Goal: Information Seeking & Learning: Learn about a topic

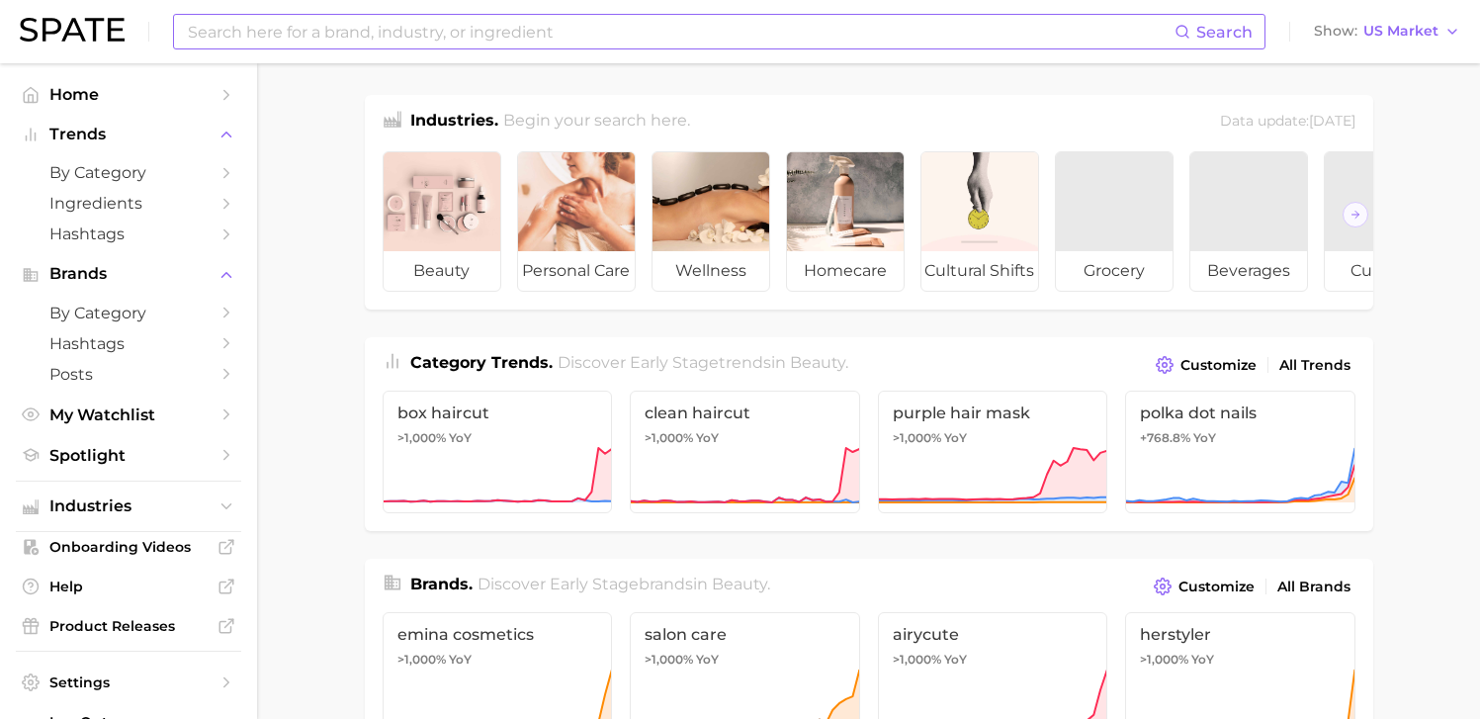
click at [447, 31] on input at bounding box center [680, 32] width 989 height 34
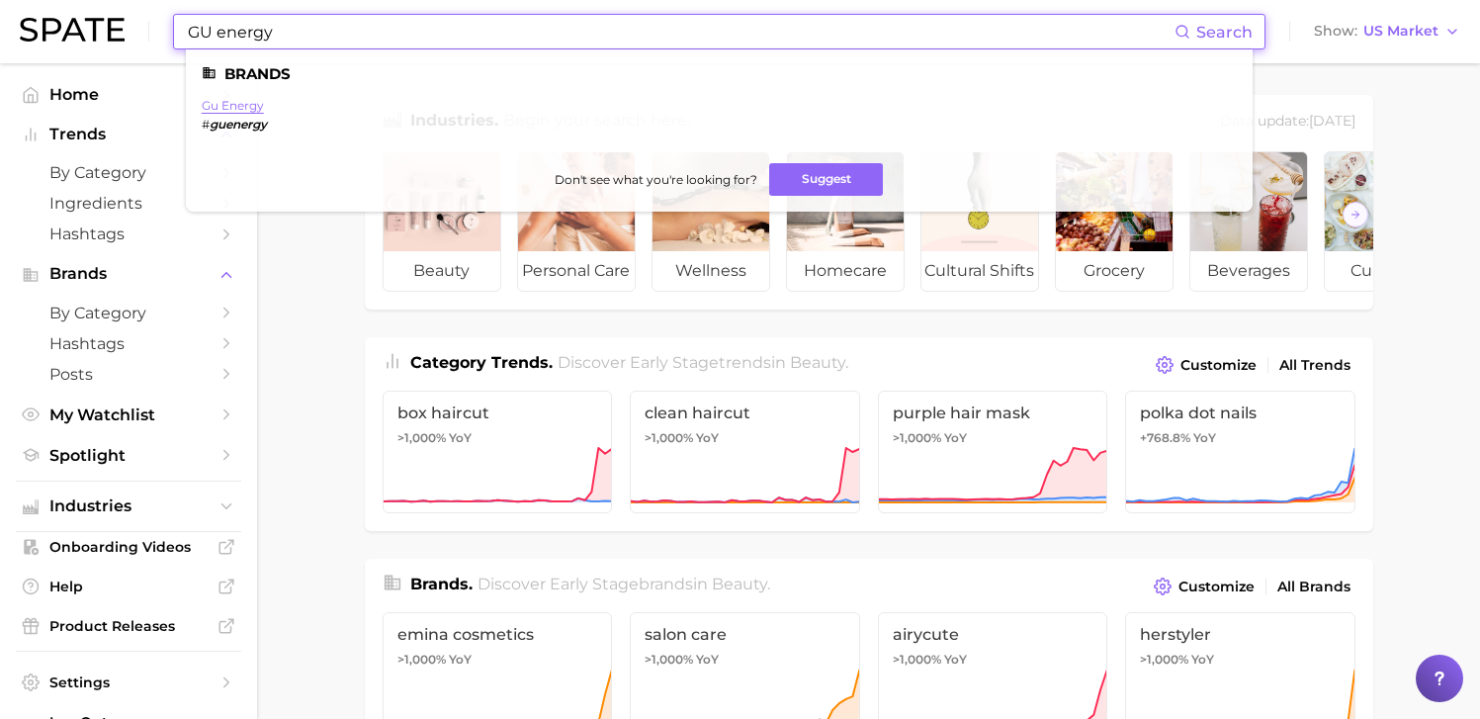
type input "GU energy"
click at [248, 105] on link "gu energy" at bounding box center [233, 105] width 62 height 15
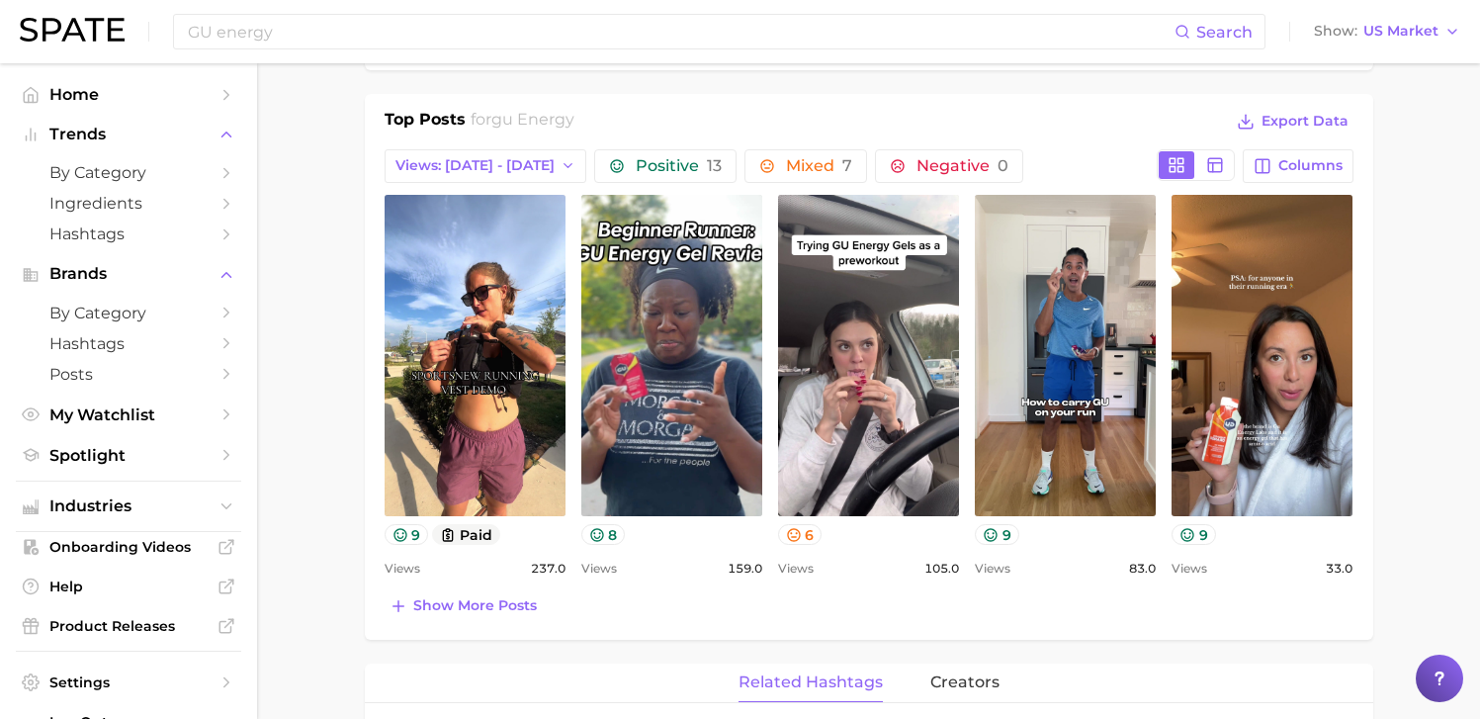
scroll to position [875, 0]
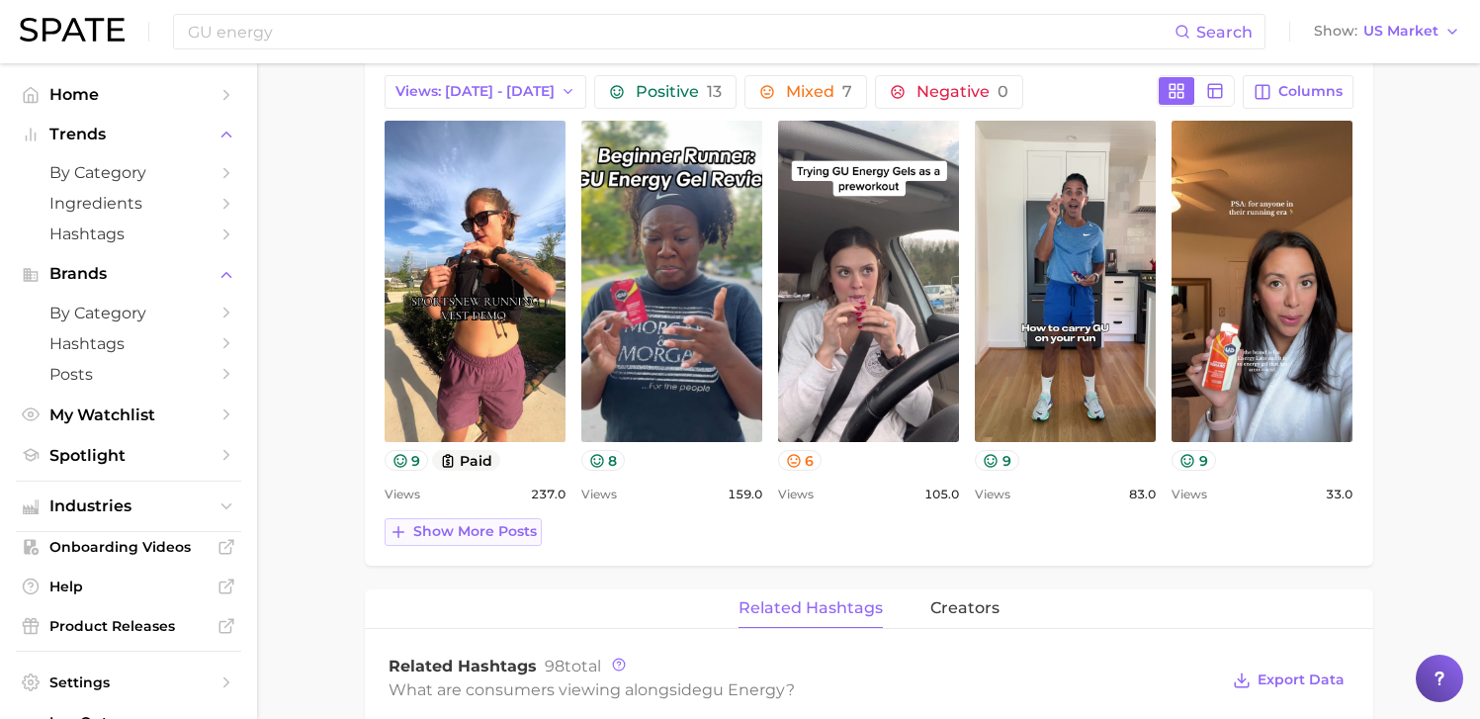
click at [480, 536] on span "Show more posts" at bounding box center [475, 531] width 124 height 17
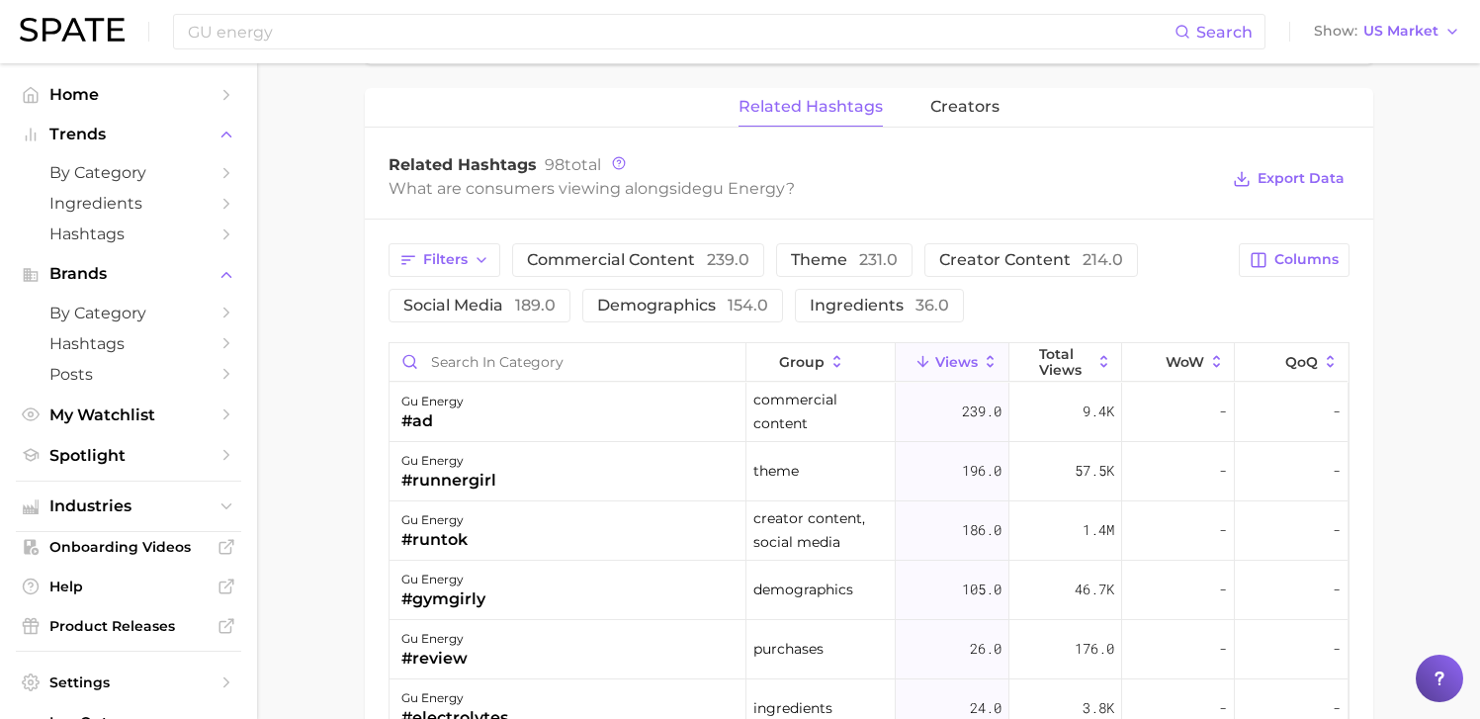
scroll to position [1769, 0]
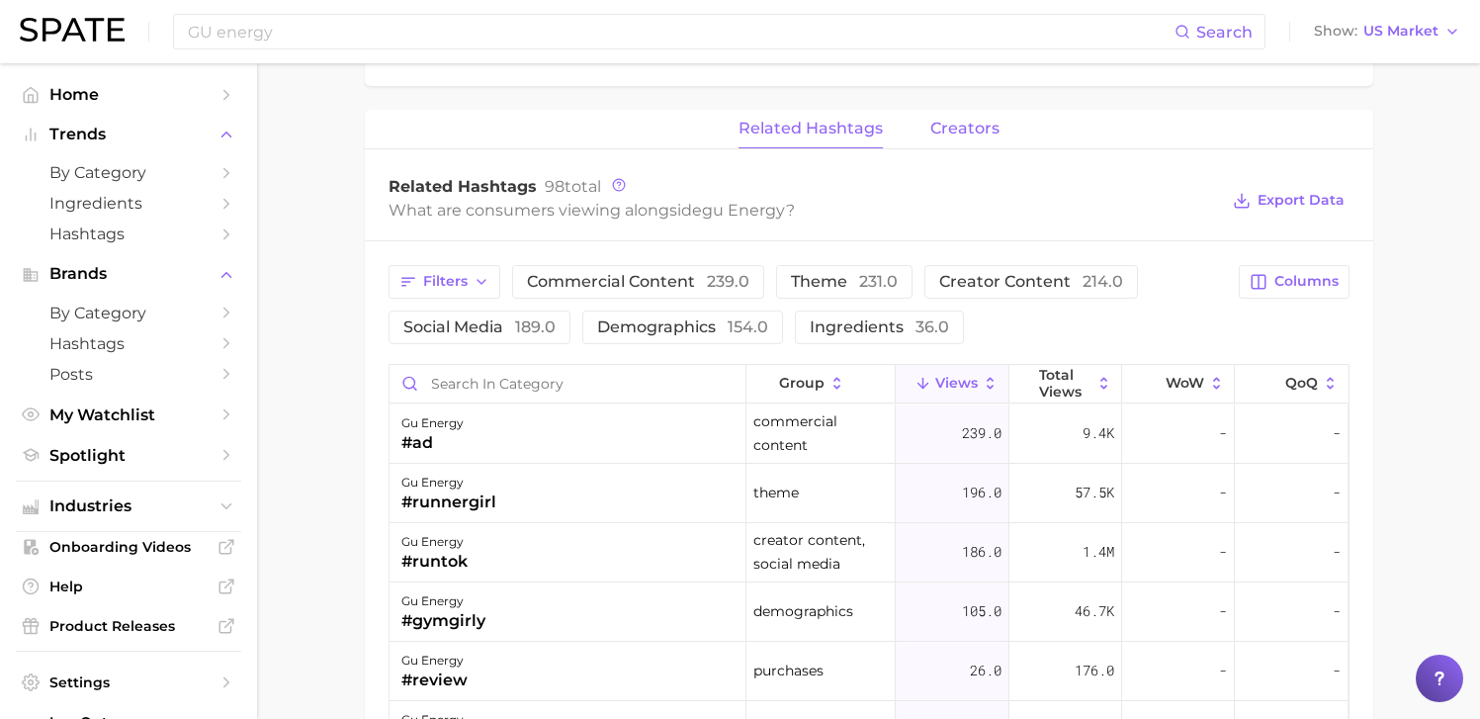
click at [950, 132] on span "creators" at bounding box center [964, 129] width 69 height 18
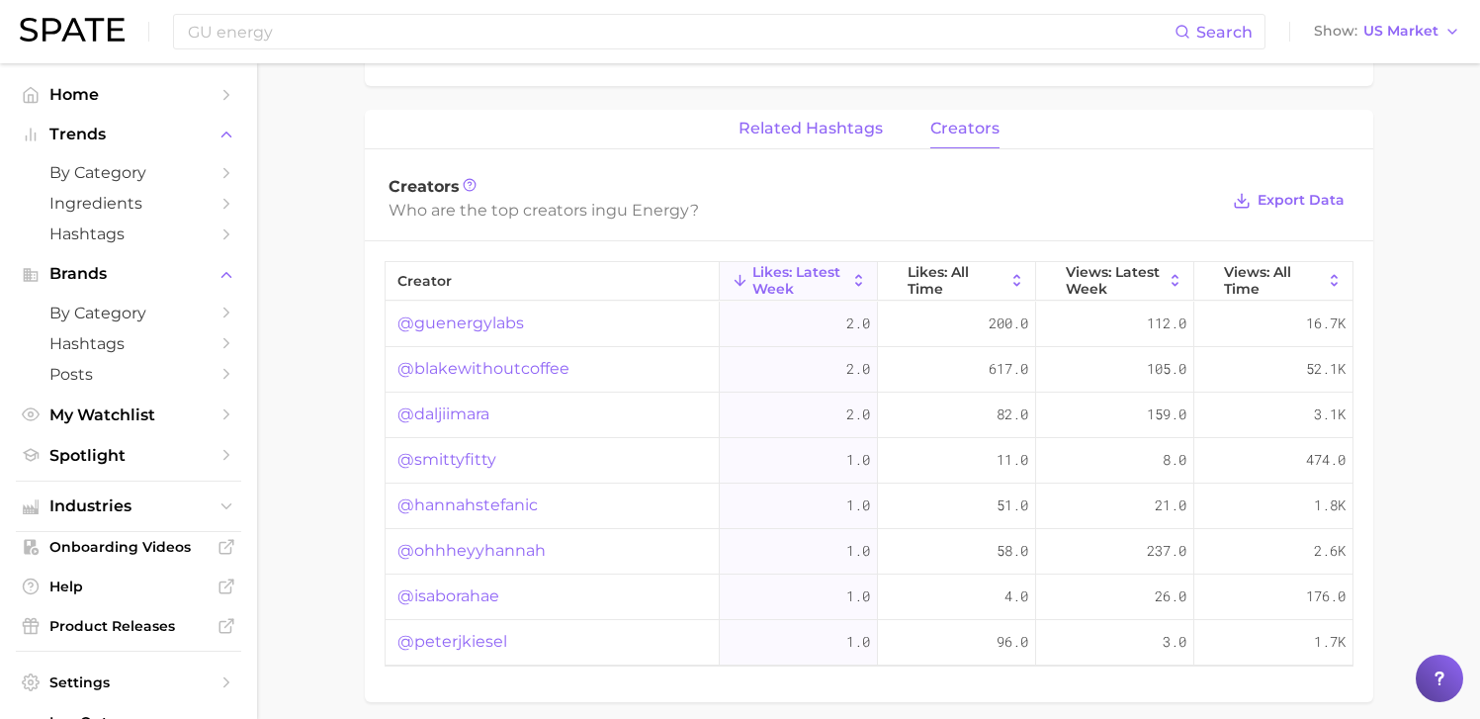
click at [824, 133] on span "related hashtags" at bounding box center [811, 129] width 144 height 18
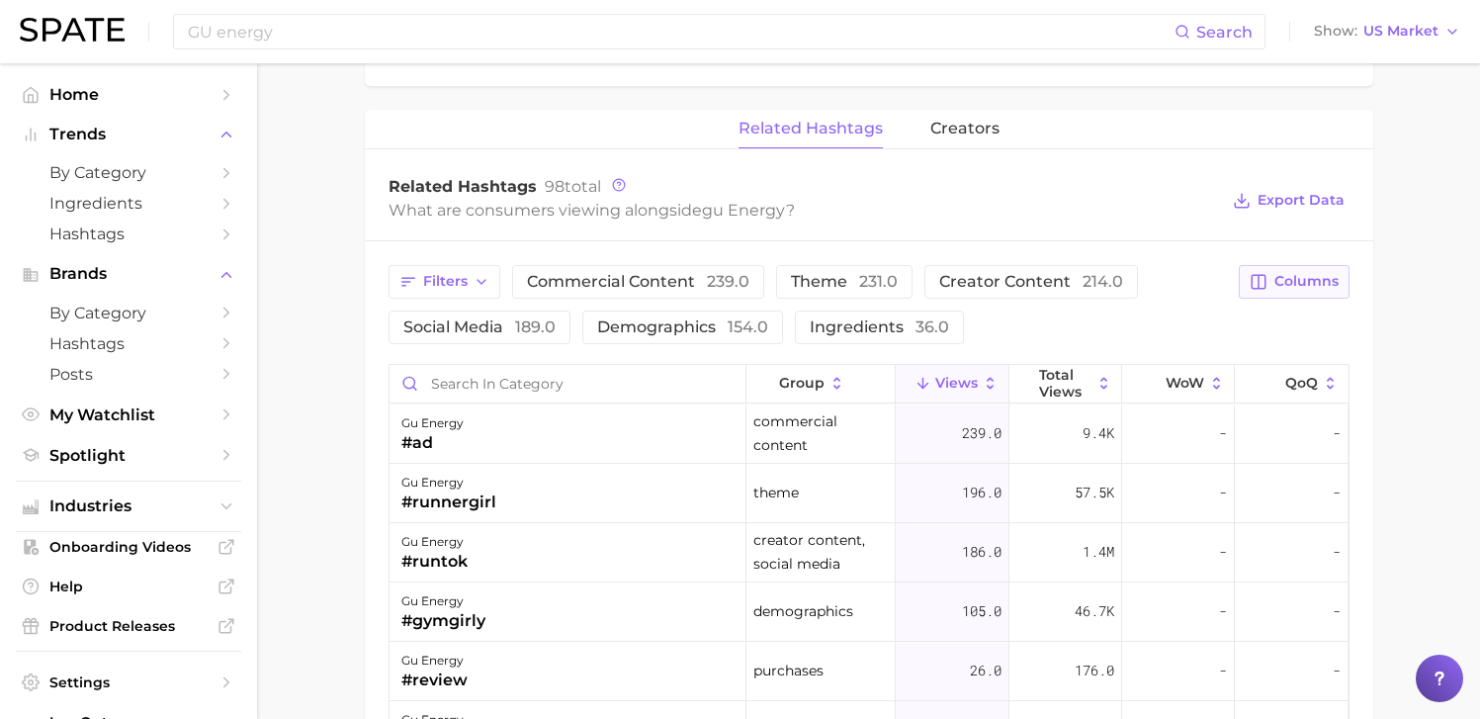
click at [1303, 286] on span "Columns" at bounding box center [1307, 281] width 64 height 17
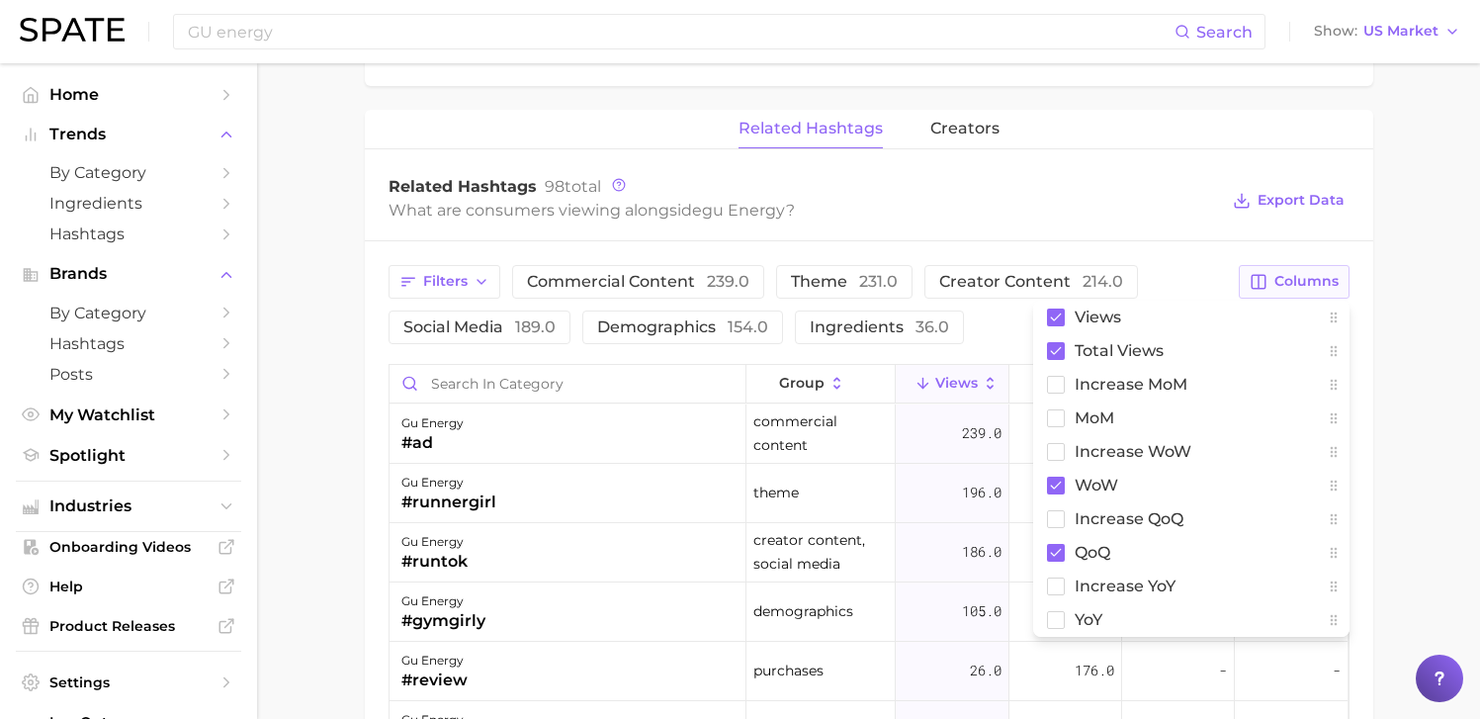
click at [1297, 289] on span "Columns" at bounding box center [1307, 281] width 64 height 17
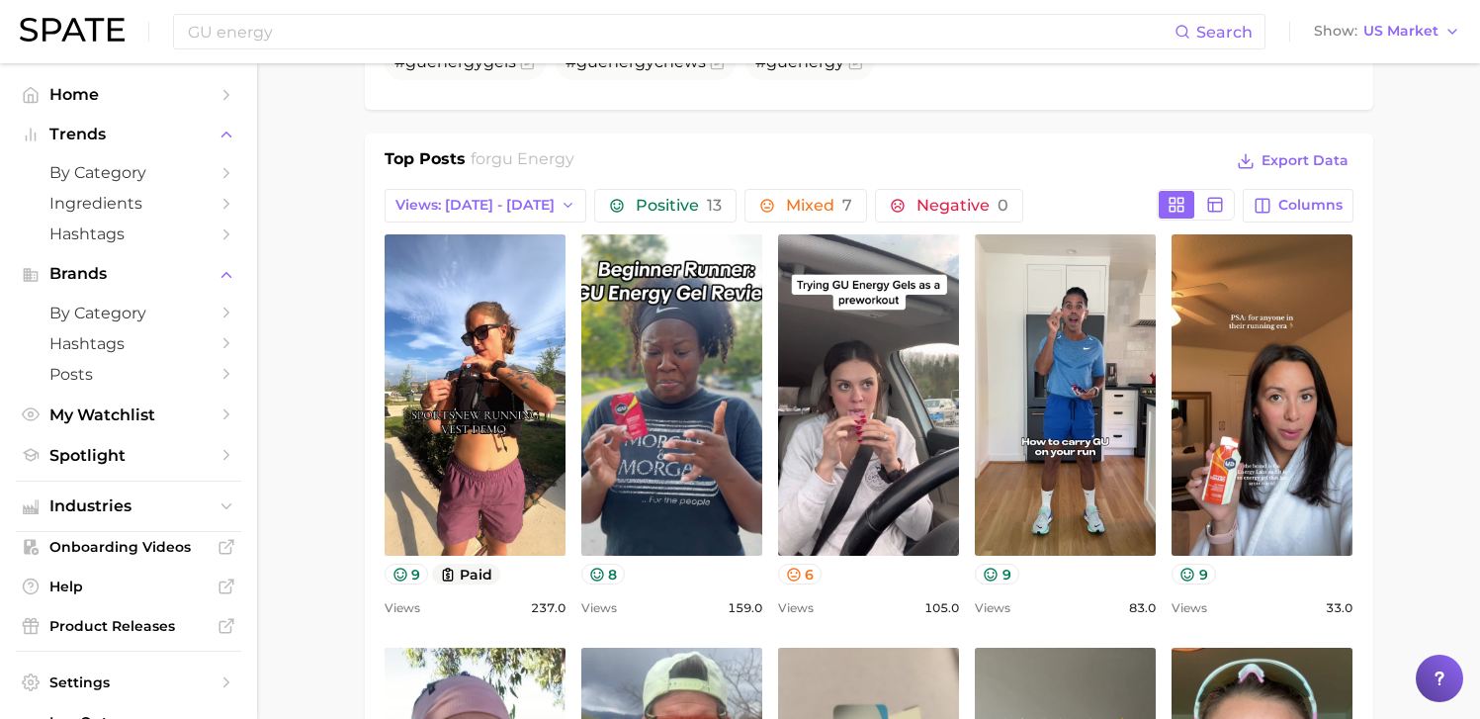
scroll to position [715, 0]
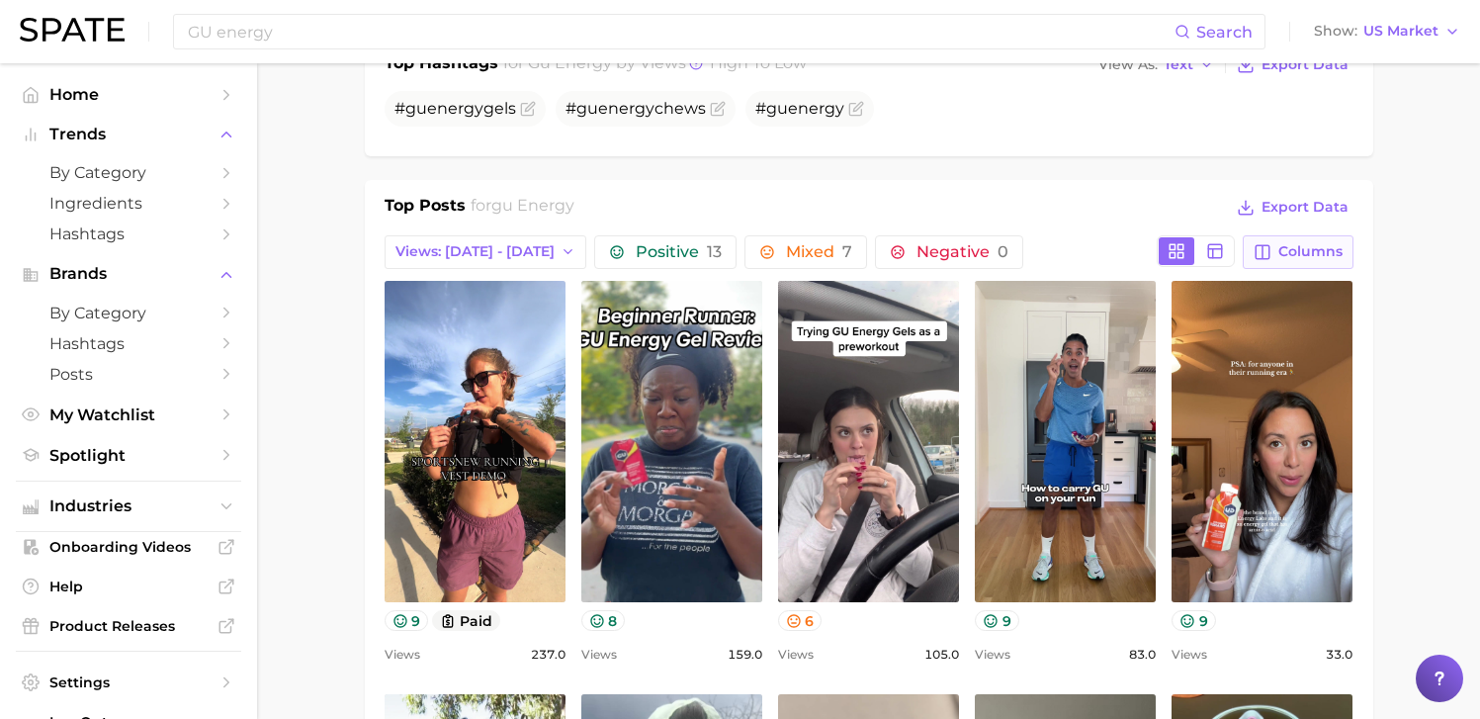
click at [1282, 249] on span "Columns" at bounding box center [1311, 251] width 64 height 17
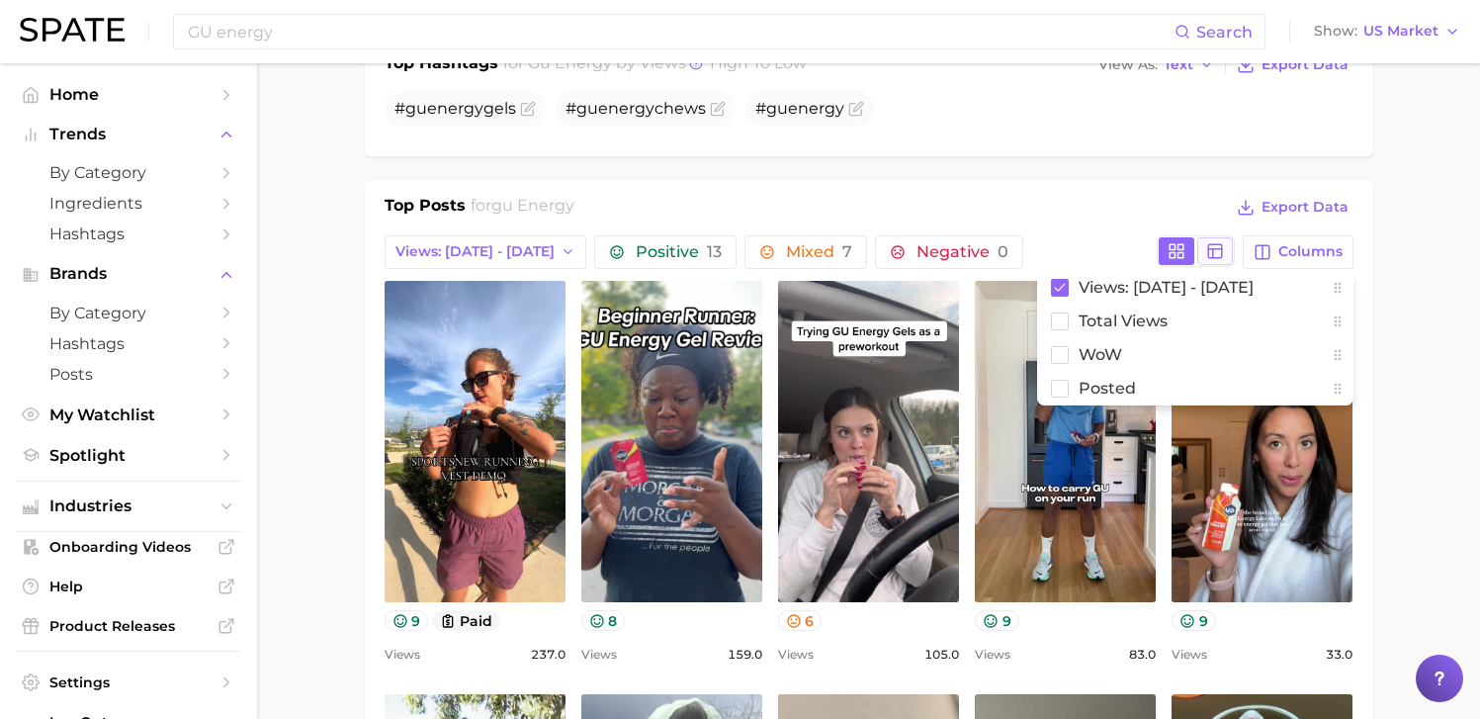
click at [1224, 251] on icon at bounding box center [1215, 251] width 18 height 18
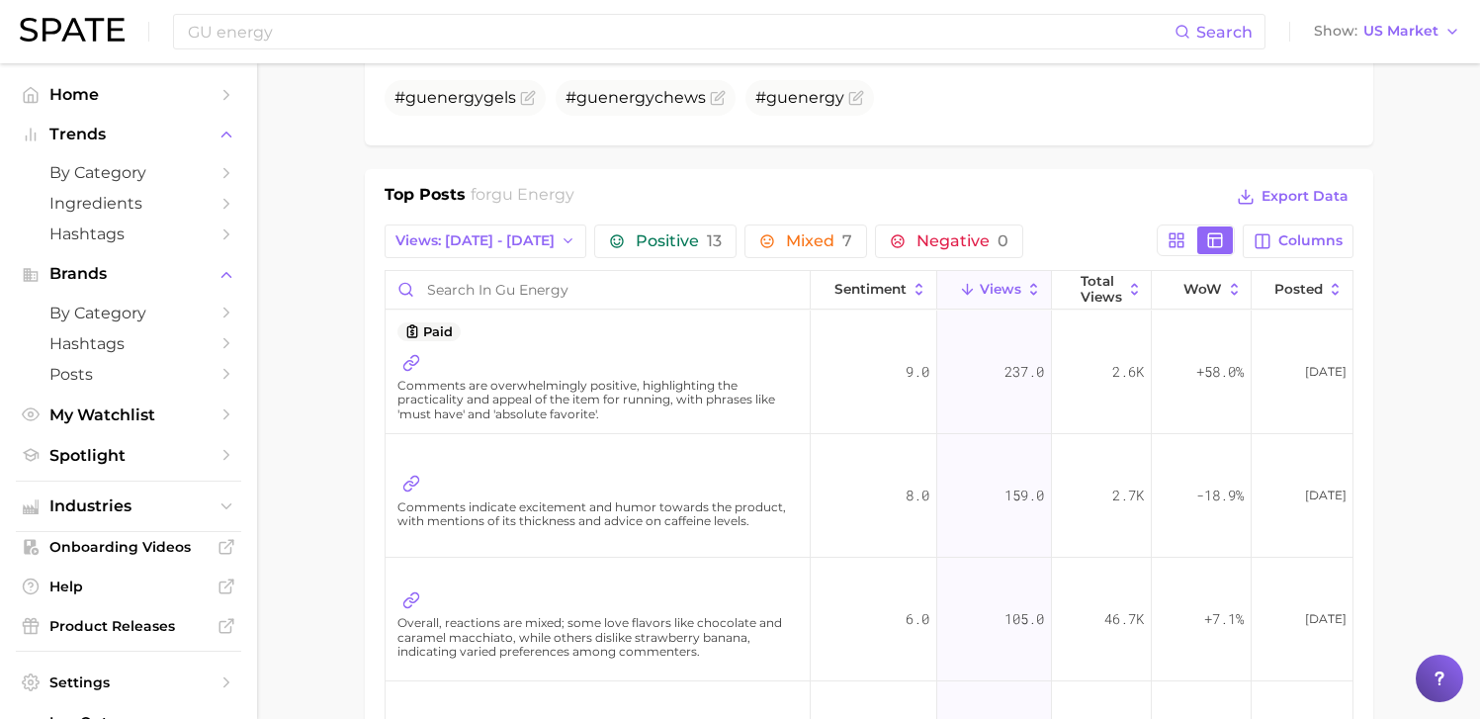
scroll to position [612, 0]
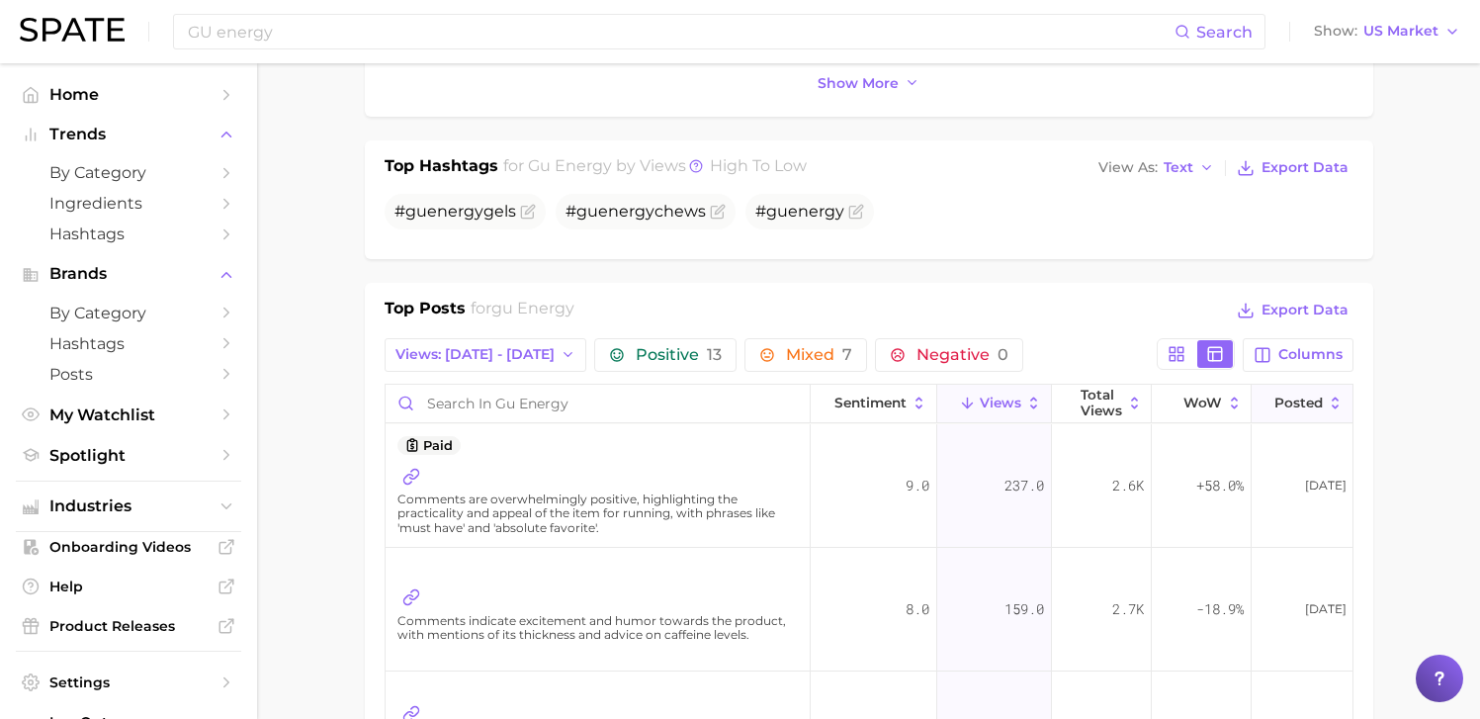
click at [1288, 392] on button "Posted" at bounding box center [1302, 404] width 100 height 39
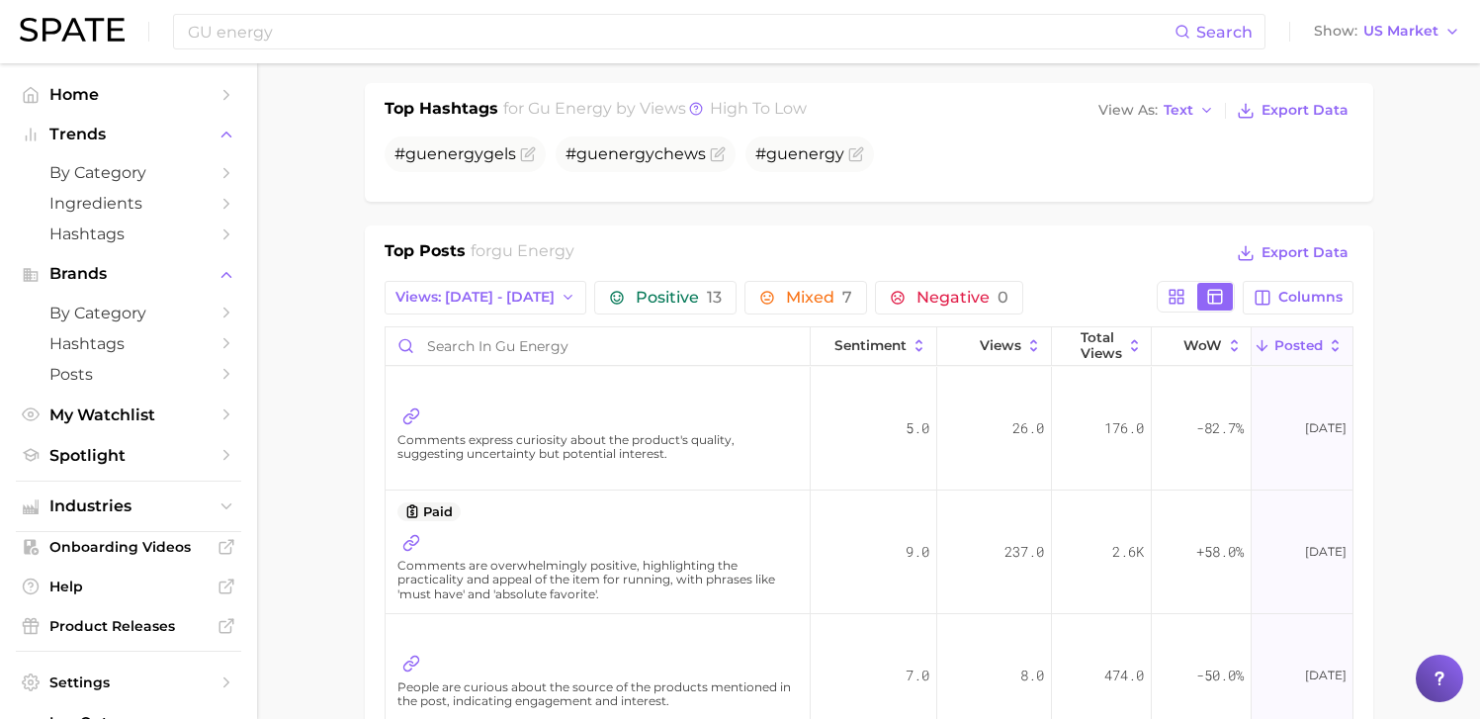
scroll to position [677, 0]
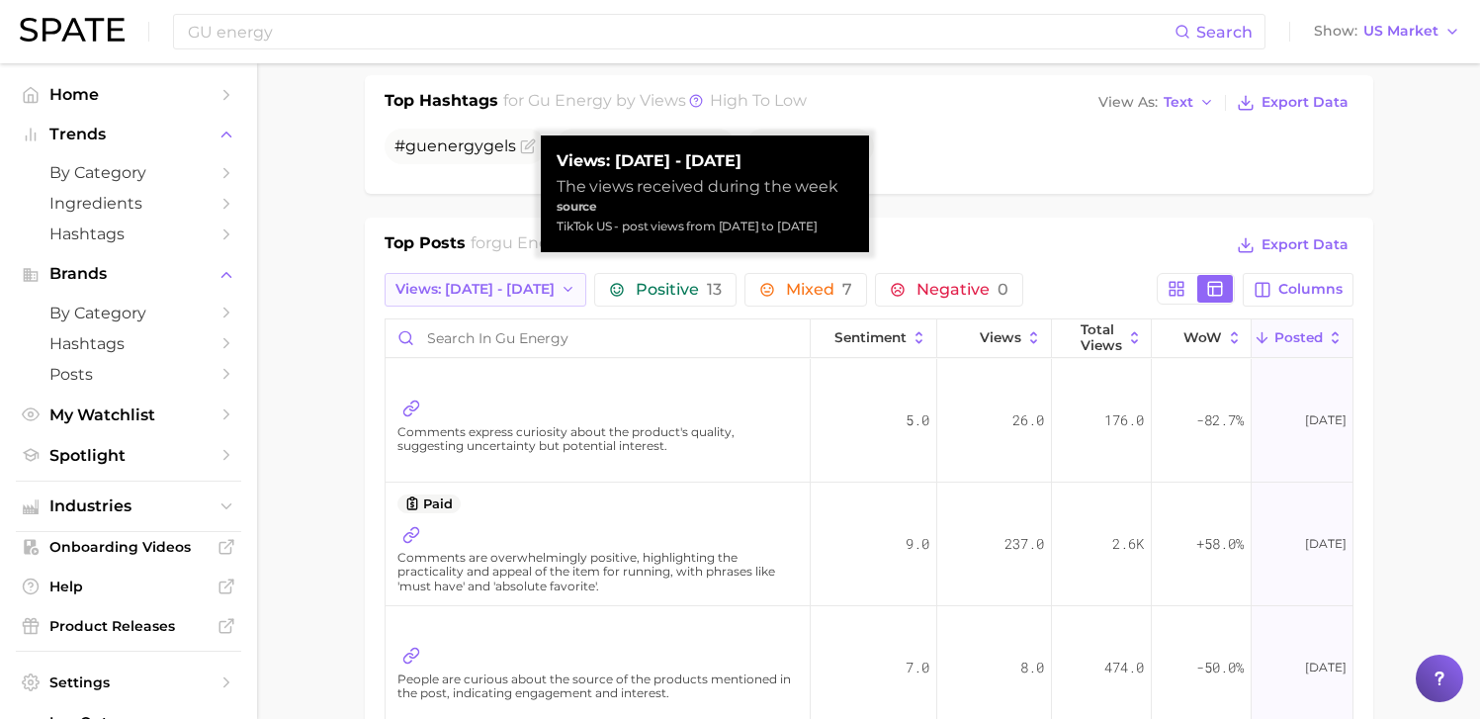
click at [495, 294] on span "Views: [DATE] - [DATE]" at bounding box center [475, 289] width 159 height 17
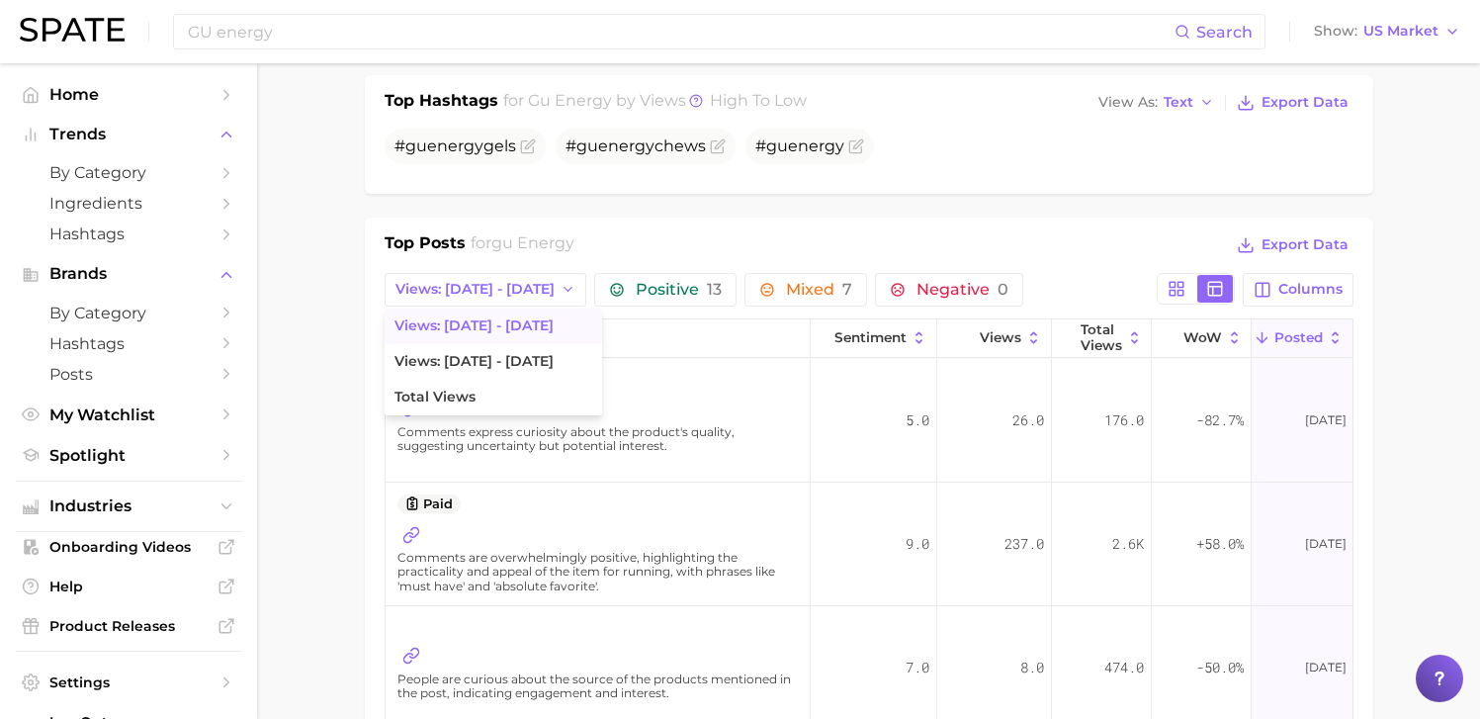
click at [481, 299] on button "Views: [DATE] - [DATE]" at bounding box center [486, 290] width 203 height 34
click at [466, 387] on button "Total Views" at bounding box center [494, 398] width 218 height 36
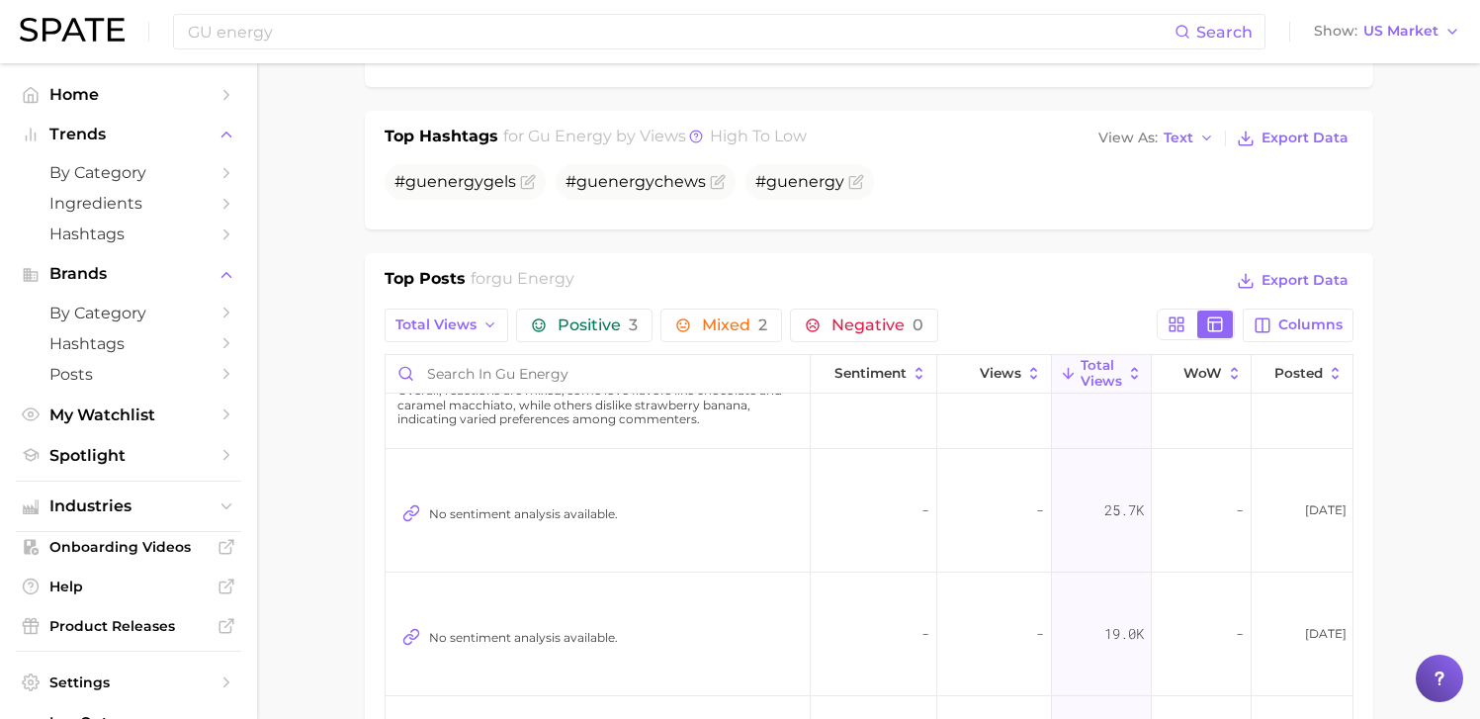
scroll to position [0, 0]
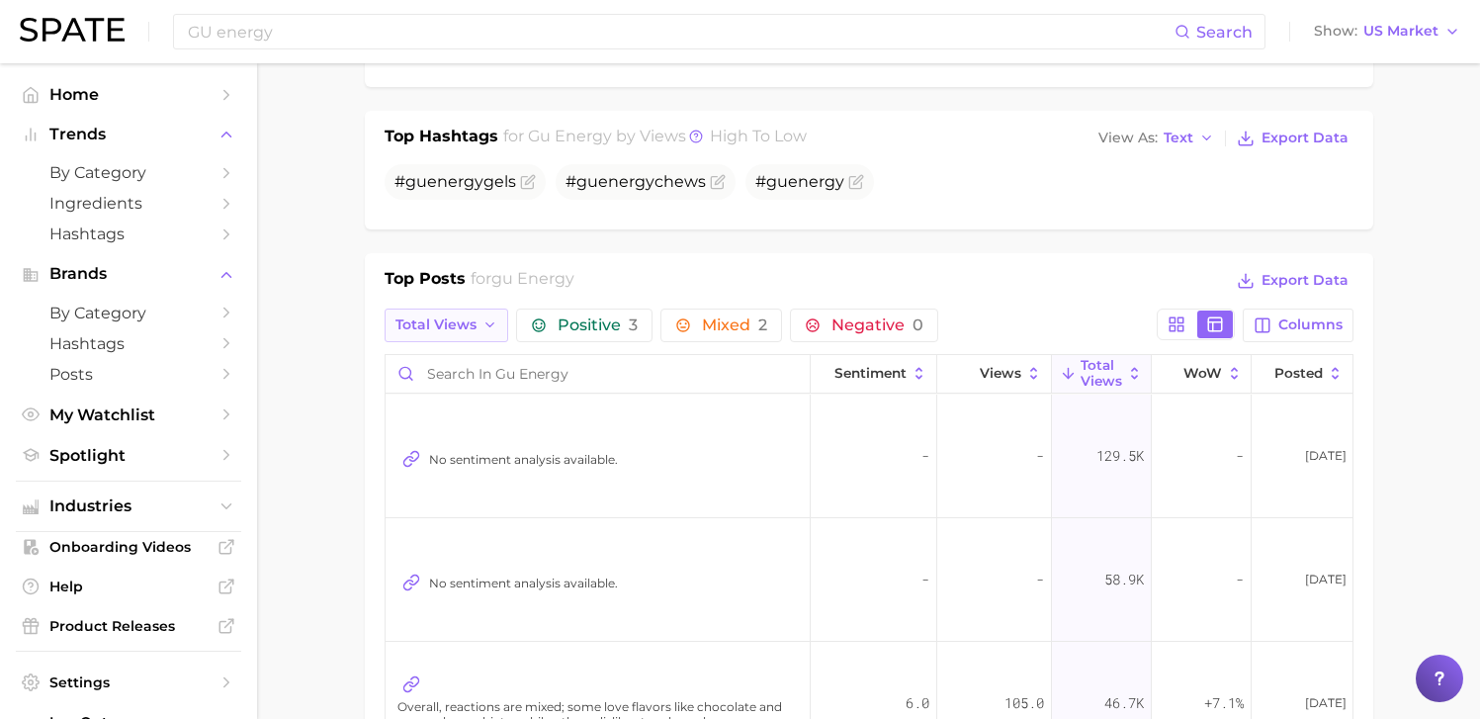
click at [483, 330] on icon "button" at bounding box center [491, 325] width 16 height 16
click at [481, 345] on button "Views: [DATE] - [DATE]" at bounding box center [494, 362] width 218 height 36
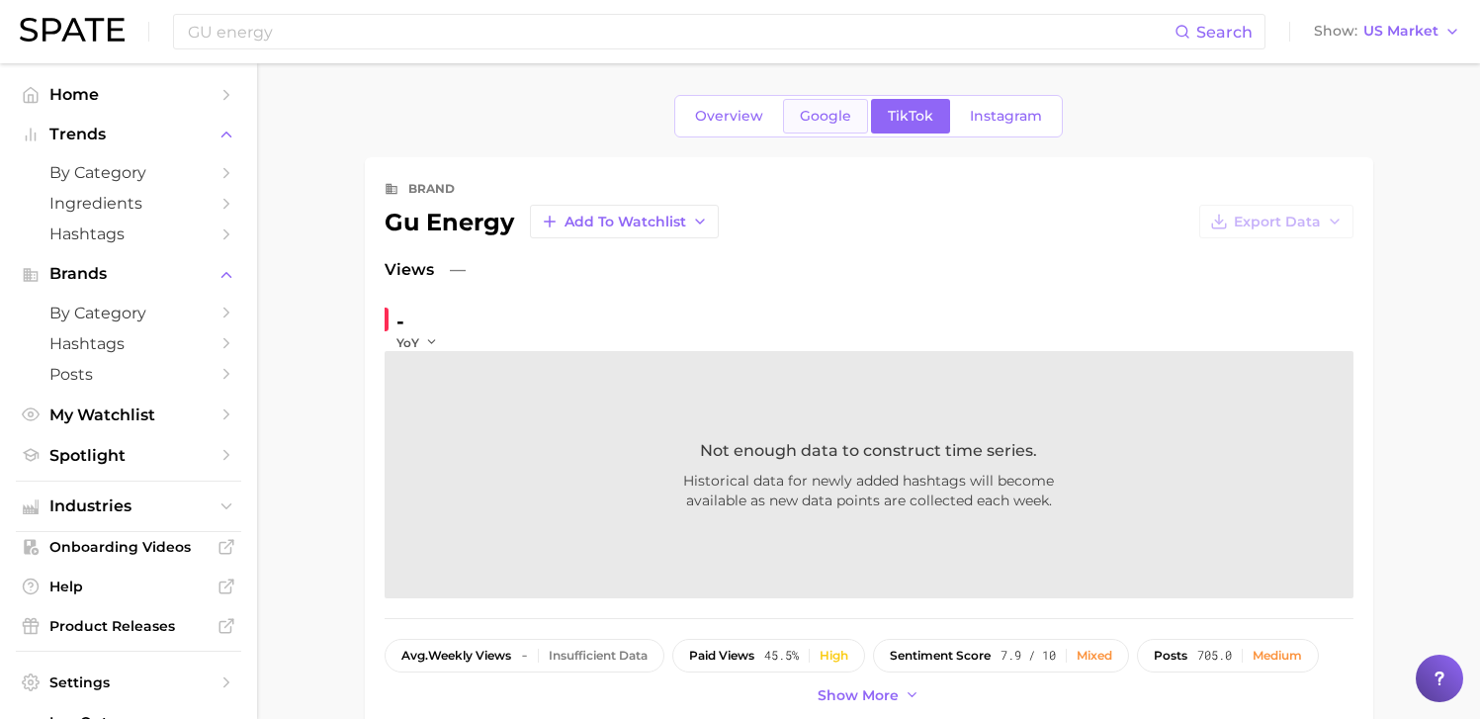
click at [826, 126] on link "Google" at bounding box center [825, 116] width 85 height 35
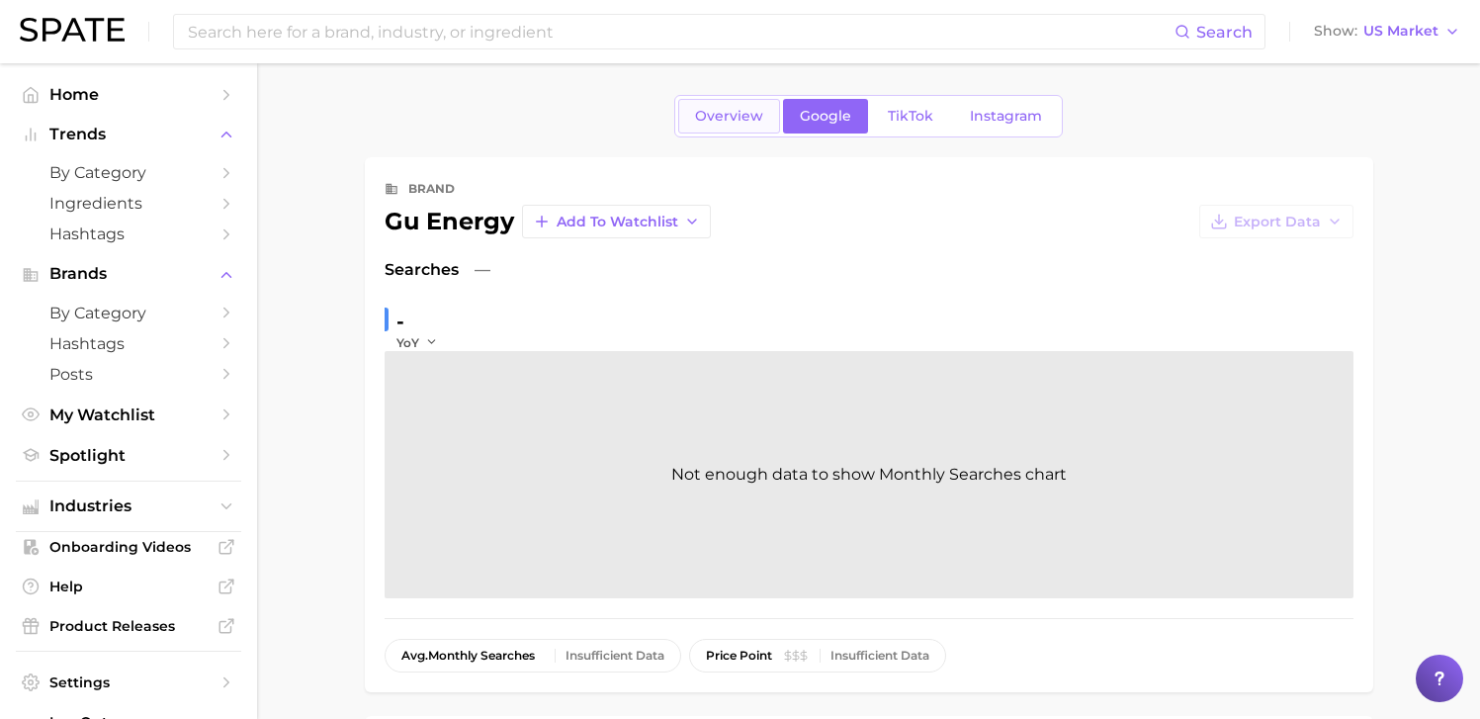
click at [748, 123] on span "Overview" at bounding box center [729, 116] width 68 height 17
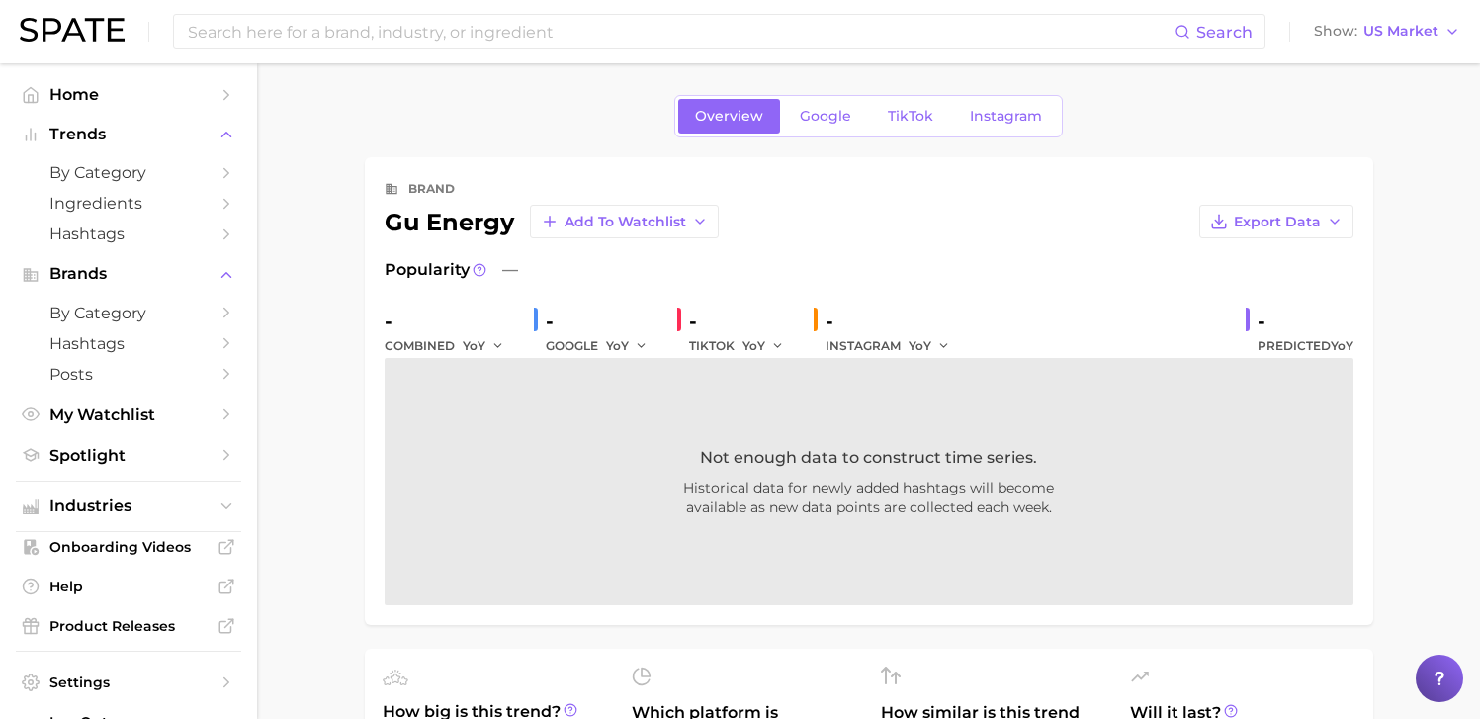
click at [717, 319] on div "-" at bounding box center [743, 322] width 109 height 32
click at [715, 346] on div "TIKTOK YoY" at bounding box center [743, 346] width 109 height 24
click at [776, 346] on icon "button" at bounding box center [778, 346] width 14 height 14
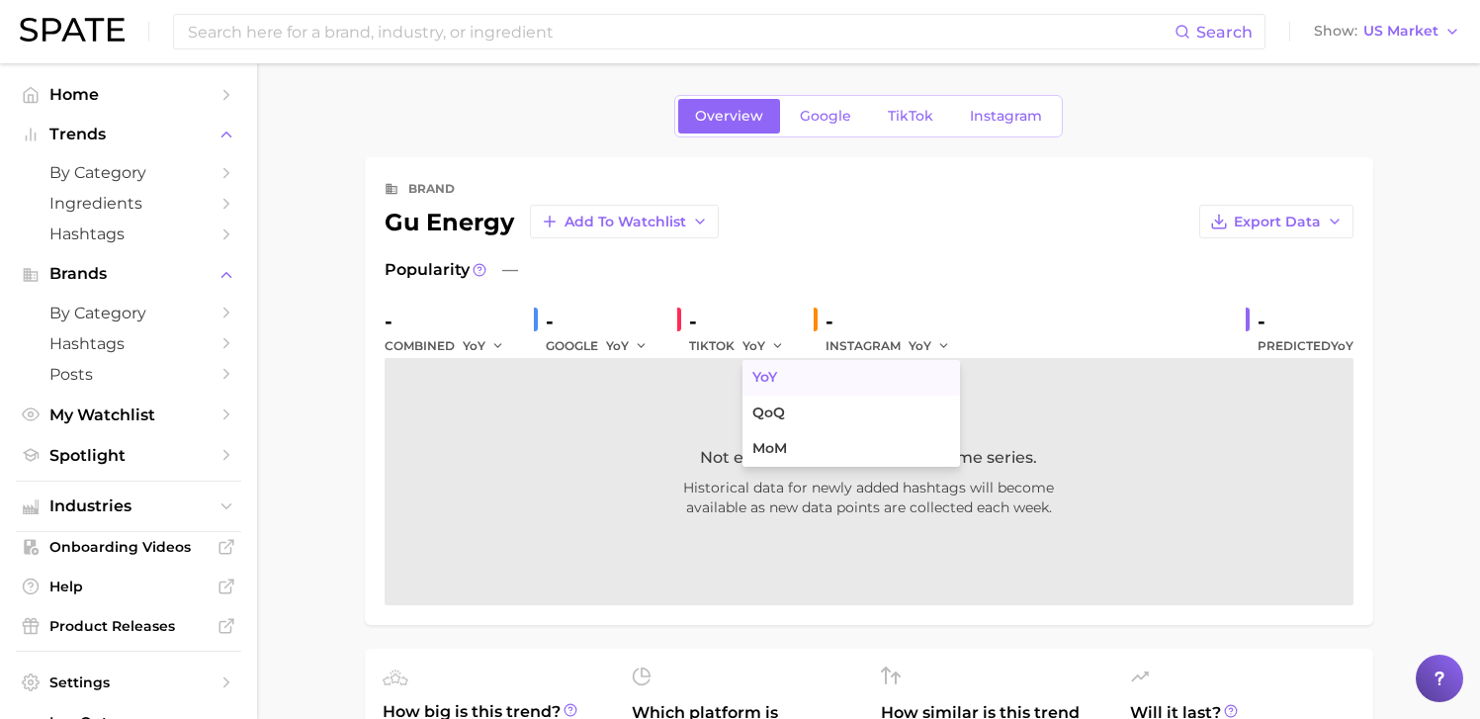
click at [779, 382] on button "YoY" at bounding box center [852, 378] width 218 height 36
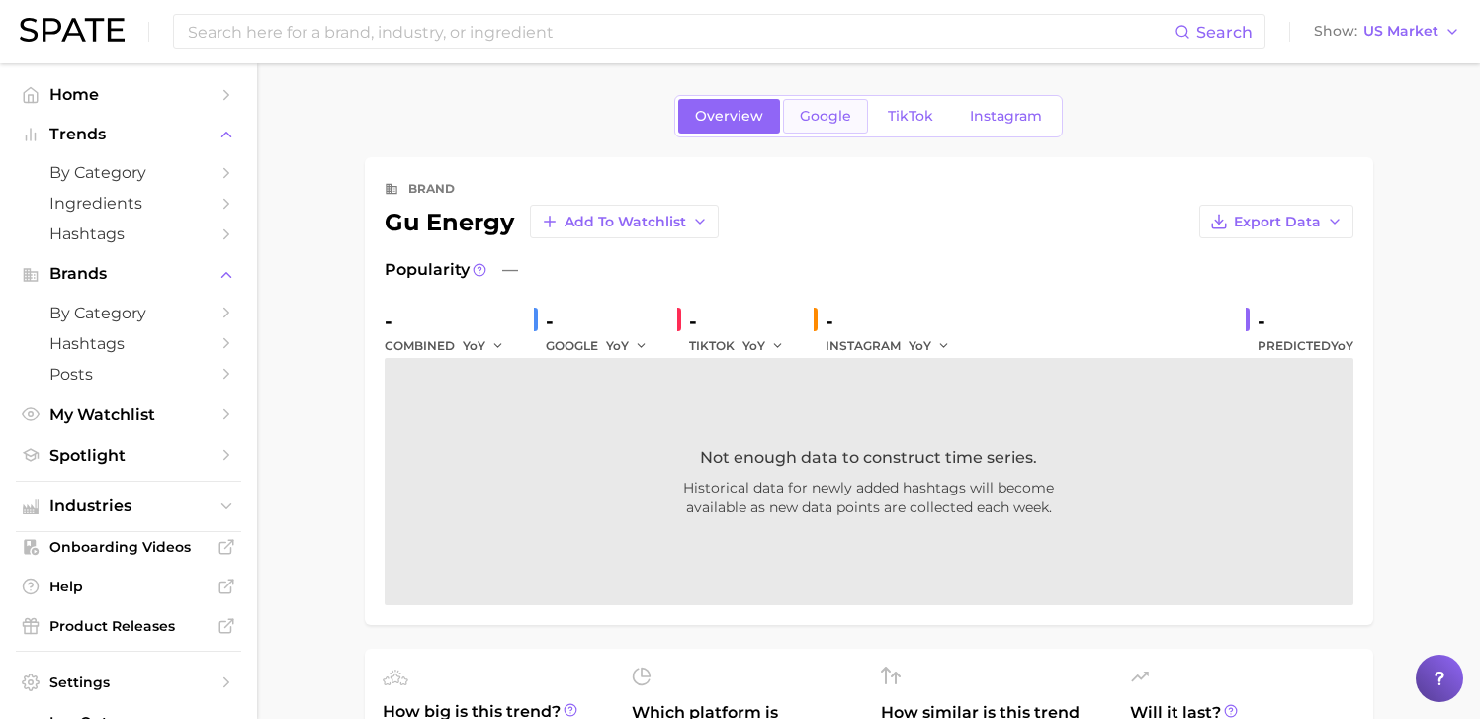
click at [813, 130] on link "Google" at bounding box center [825, 116] width 85 height 35
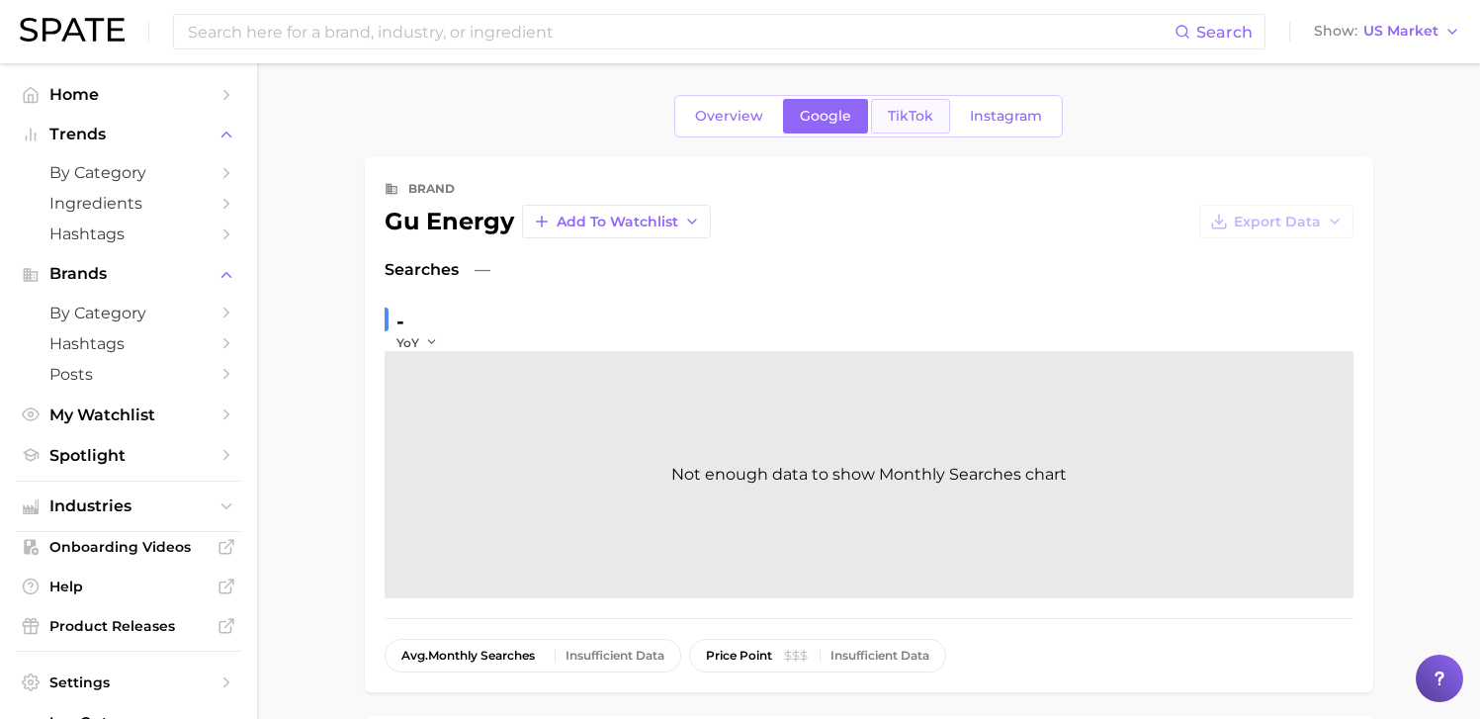
click at [890, 115] on span "TikTok" at bounding box center [910, 116] width 45 height 17
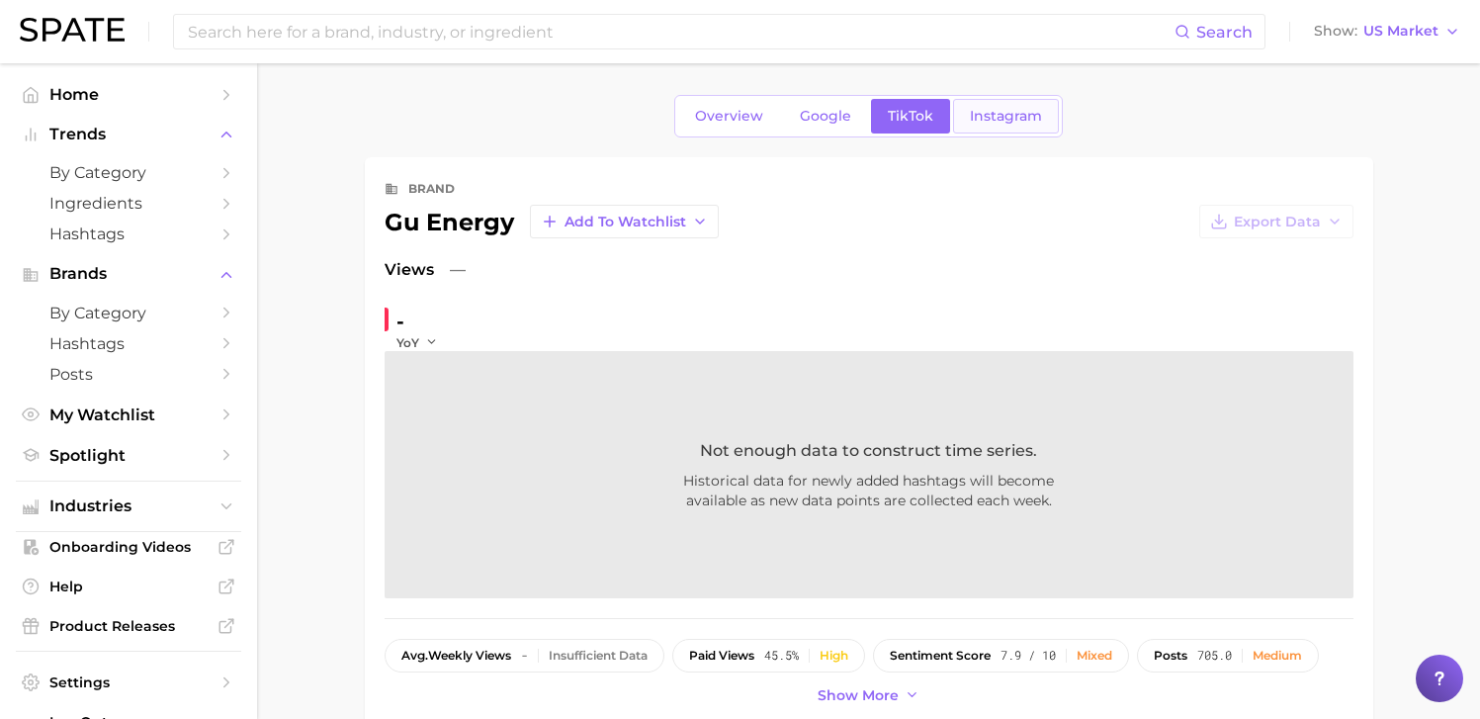
click at [992, 122] on span "Instagram" at bounding box center [1006, 116] width 72 height 17
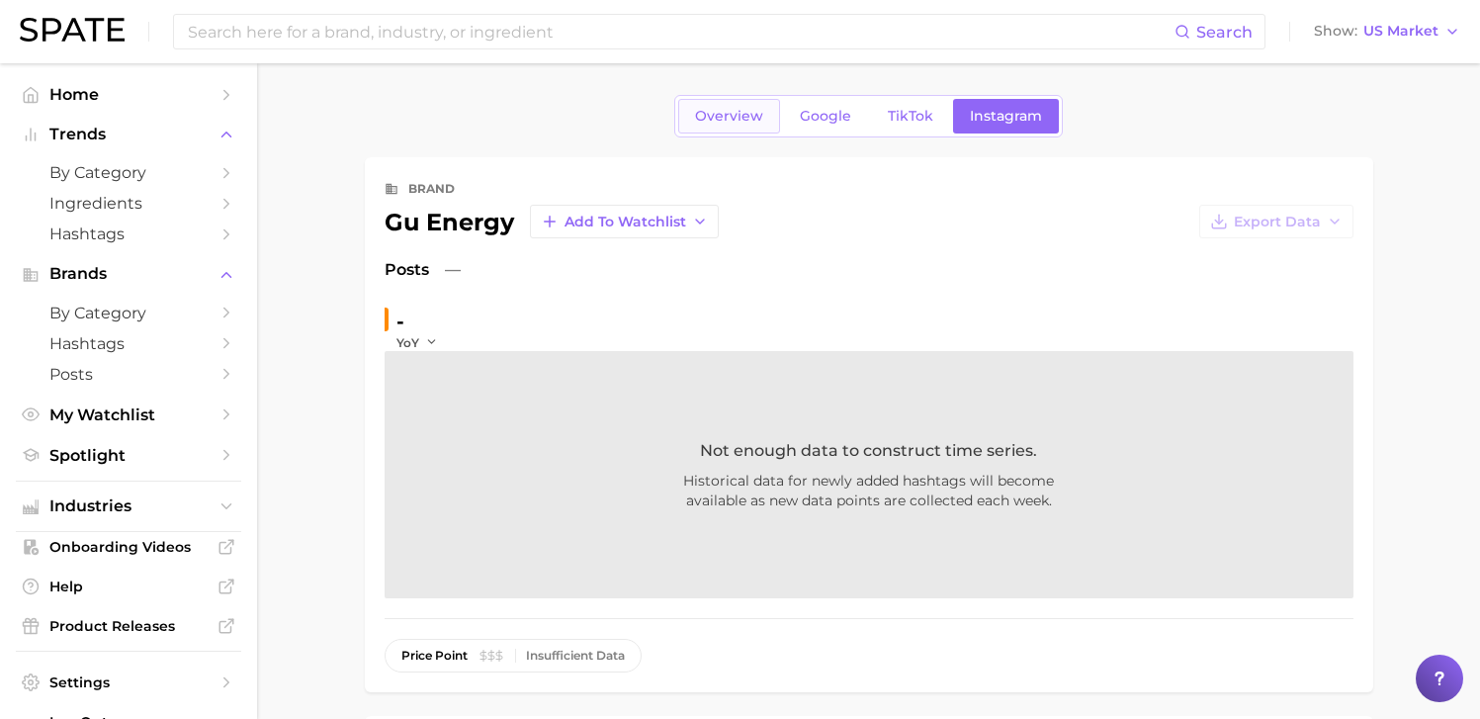
click at [730, 120] on span "Overview" at bounding box center [729, 116] width 68 height 17
